Goal: Find contact information: Find contact information

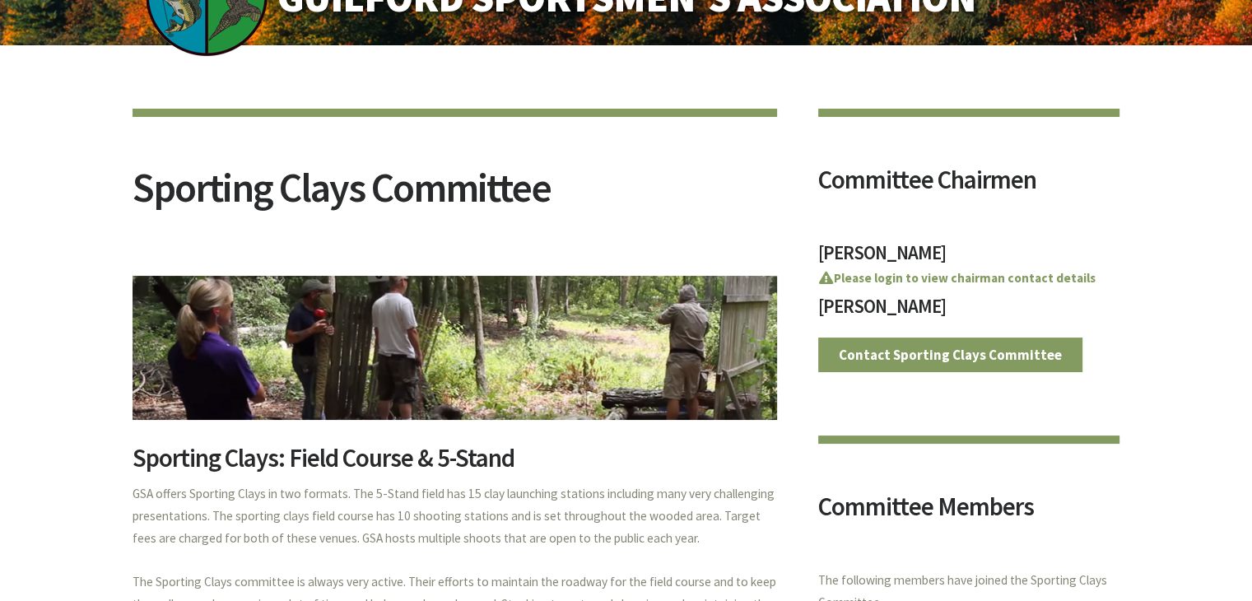
scroll to position [165, 0]
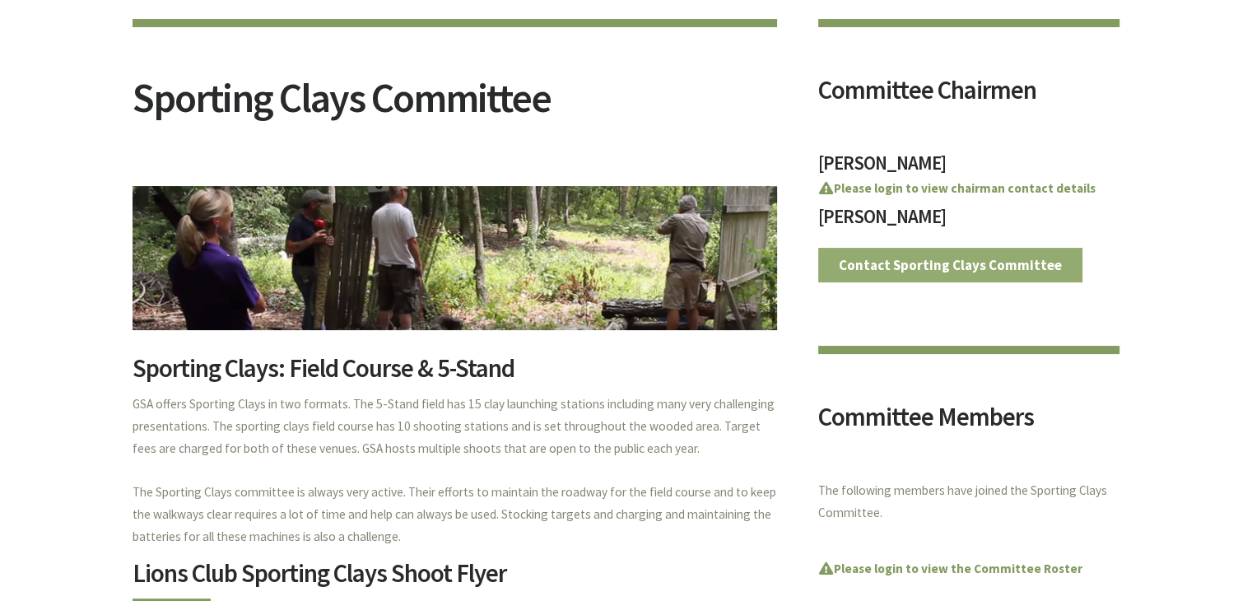
click at [871, 267] on link "Contact Sporting Clays Committee" at bounding box center [950, 265] width 265 height 35
